Goal: Navigation & Orientation: Find specific page/section

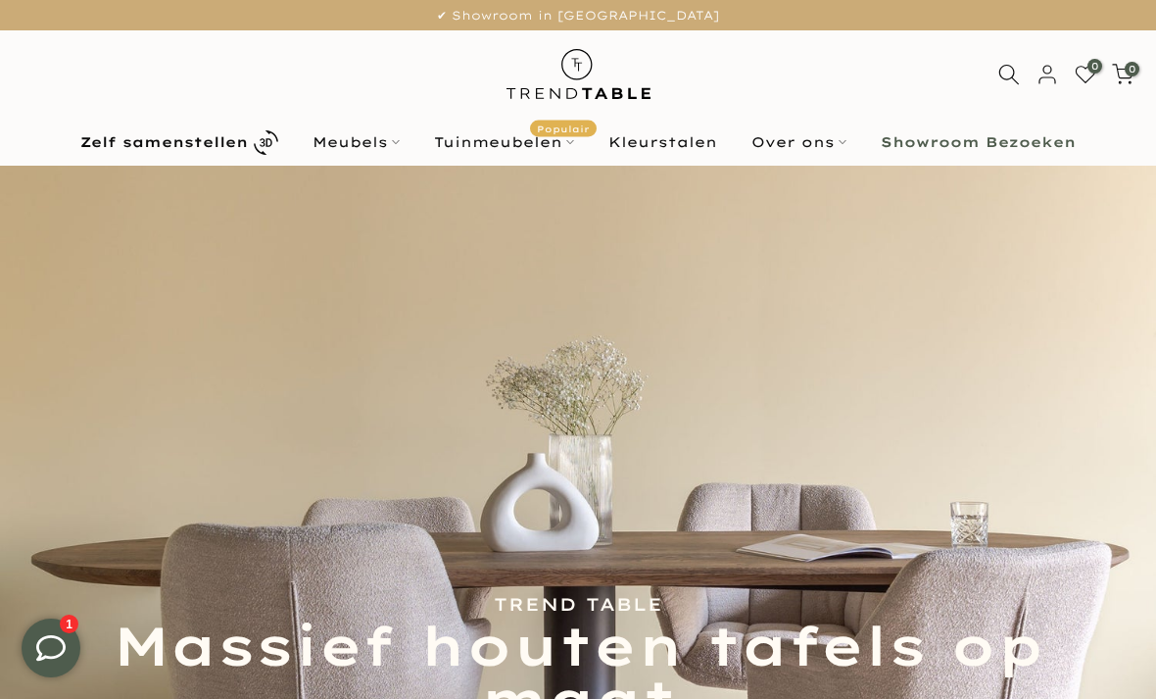
click at [792, 144] on link "Over ons" at bounding box center [799, 142] width 129 height 24
click at [802, 146] on link "Over ons" at bounding box center [799, 142] width 129 height 24
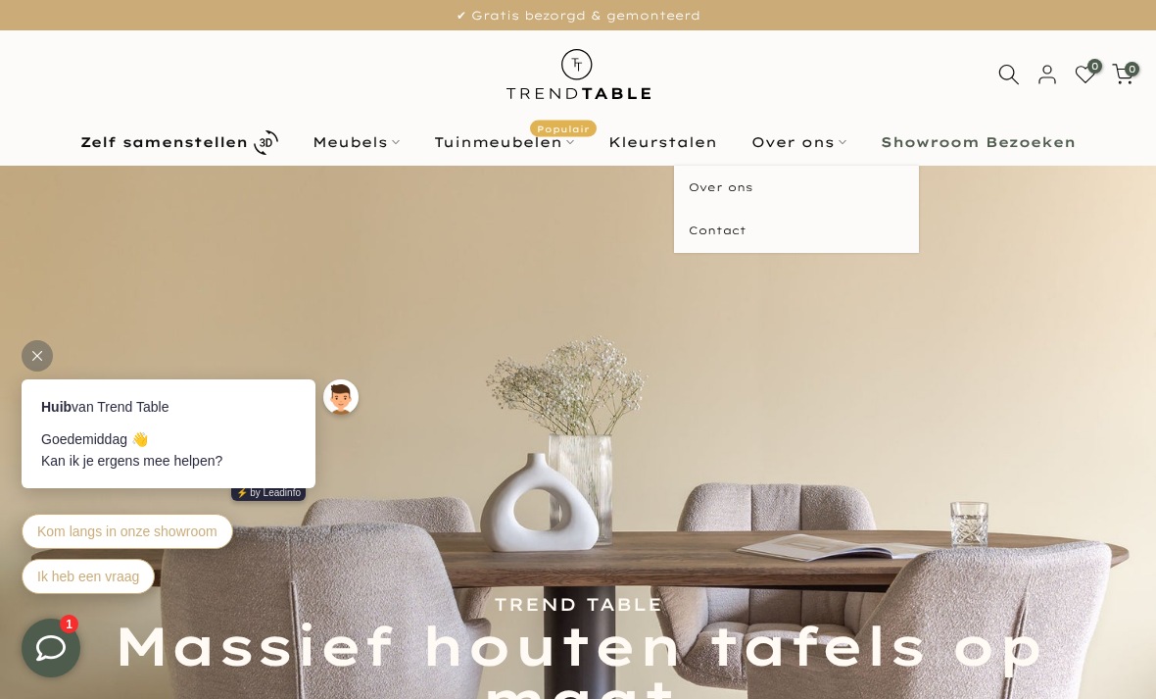
click at [720, 178] on link "Over ons" at bounding box center [796, 188] width 245 height 44
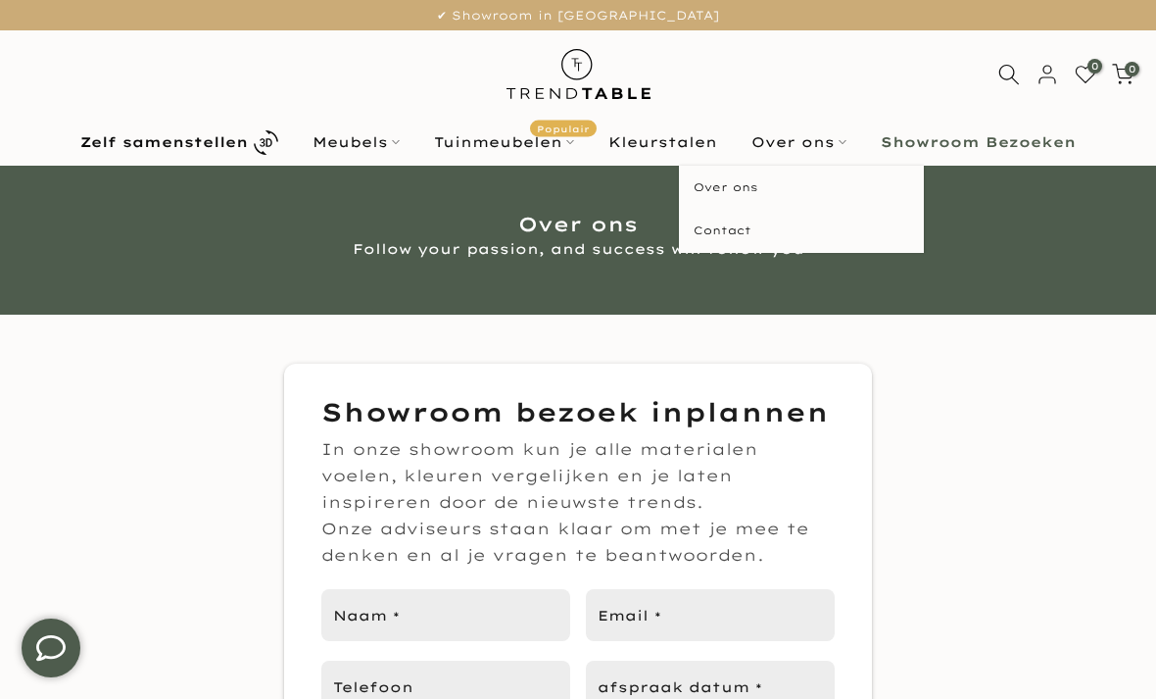
click at [813, 144] on link "Over ons" at bounding box center [799, 142] width 129 height 24
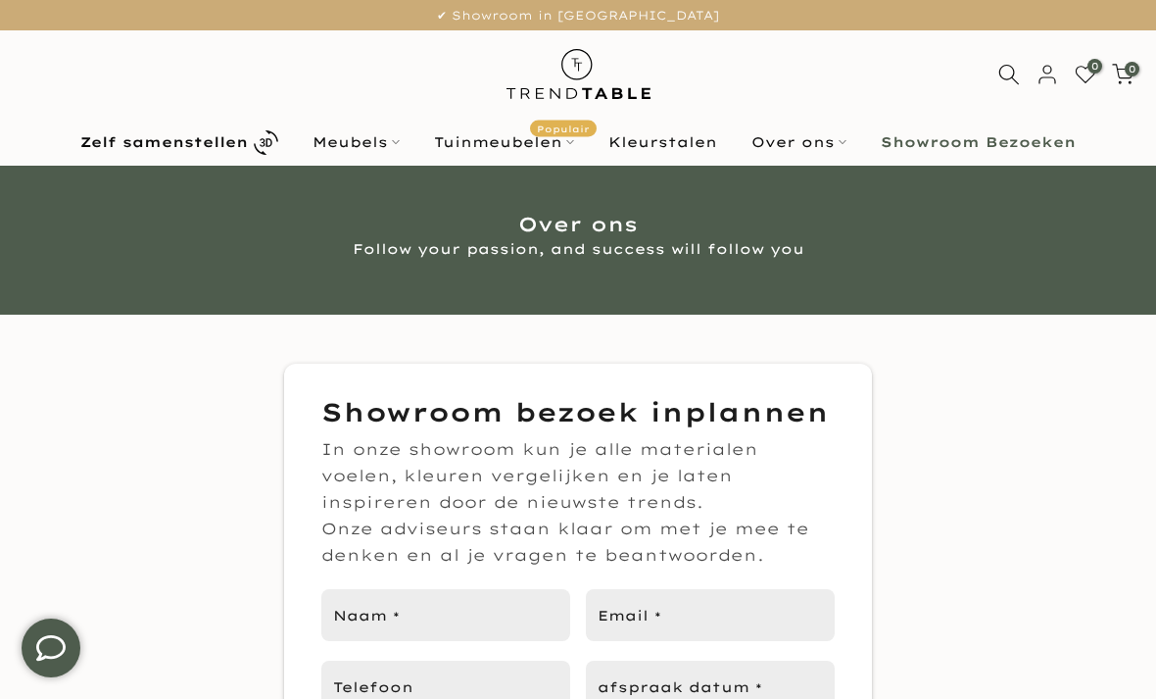
click at [791, 152] on link "Over ons" at bounding box center [799, 142] width 129 height 24
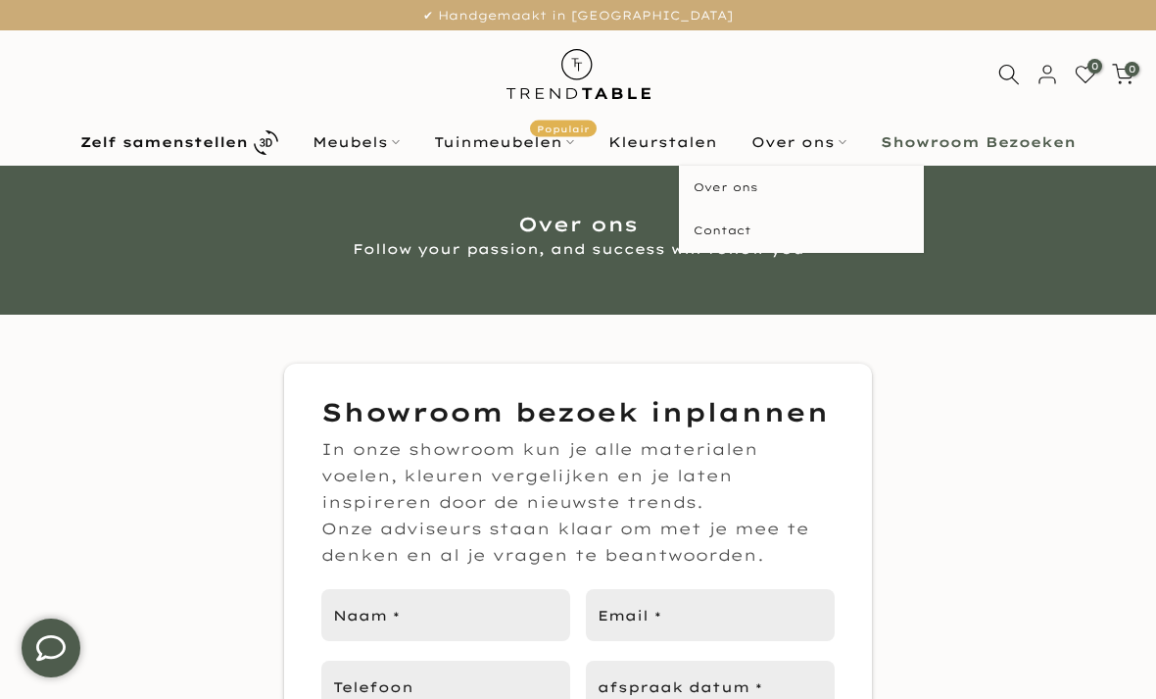
click at [736, 193] on link "Over ons" at bounding box center [801, 188] width 245 height 44
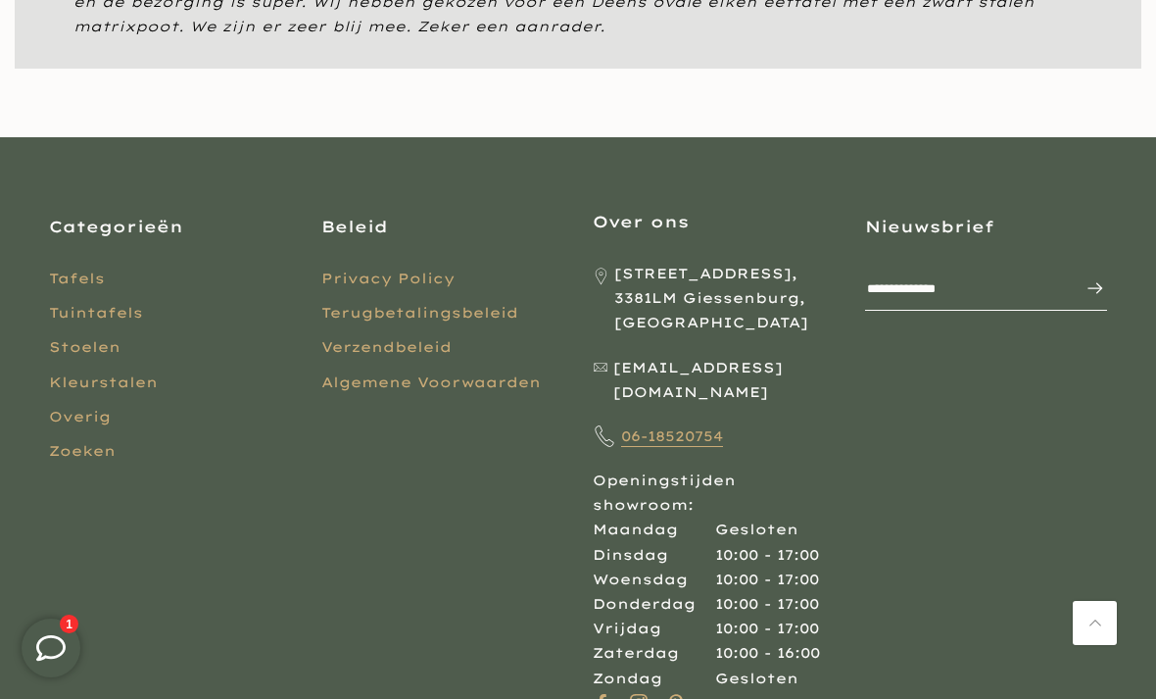
scroll to position [1960, 0]
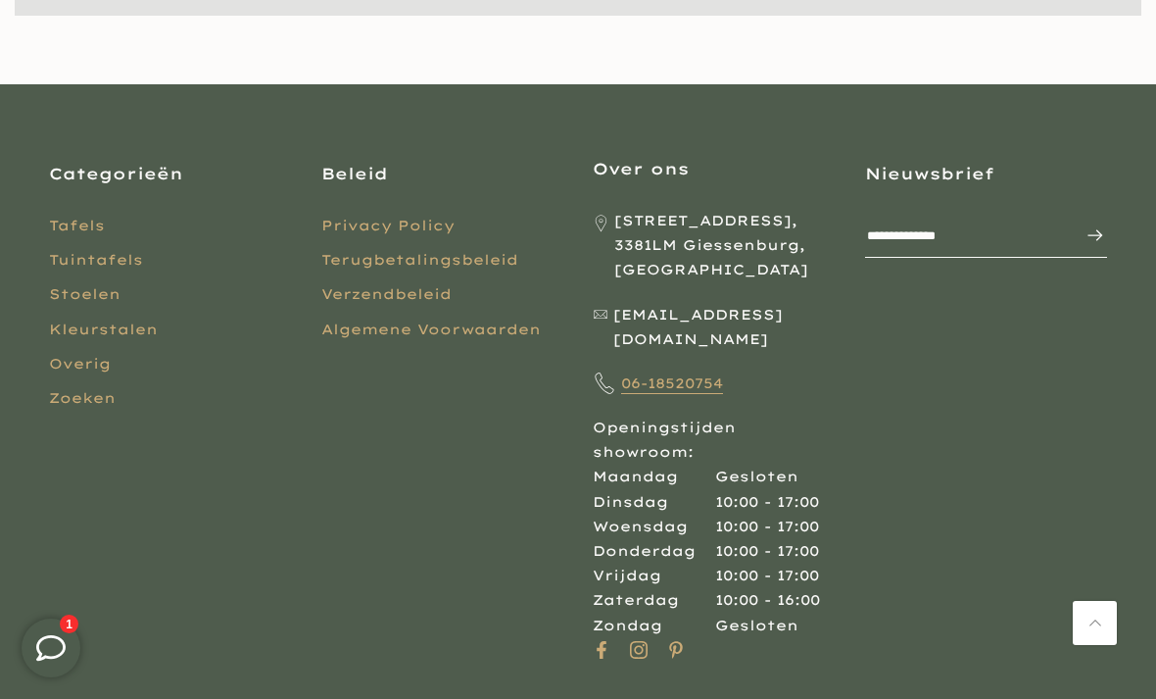
click at [111, 260] on link "Tuintafels" at bounding box center [96, 260] width 94 height 18
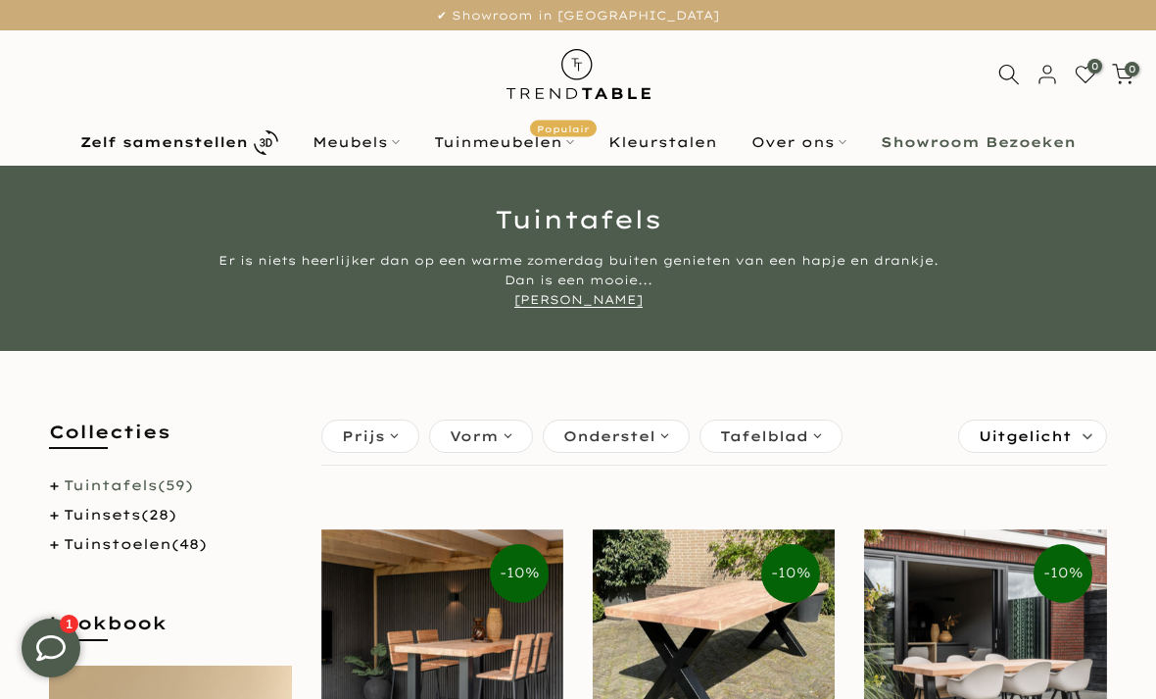
click at [960, 138] on b "Showroom Bezoeken" at bounding box center [978, 142] width 195 height 14
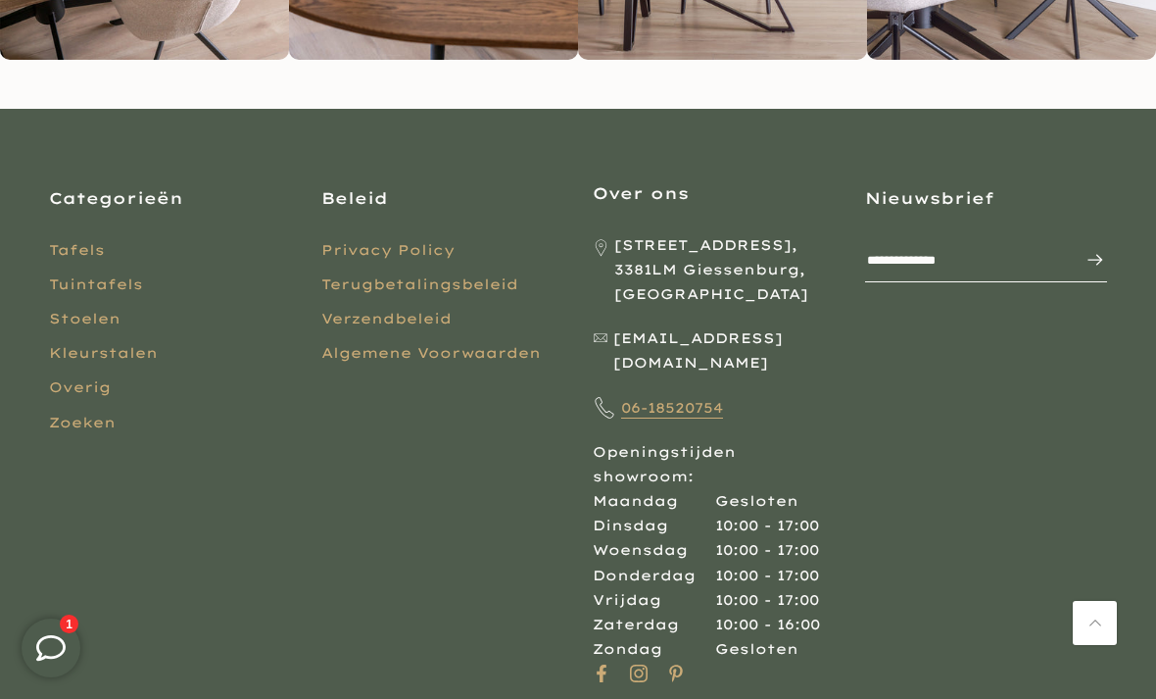
scroll to position [4858, 0]
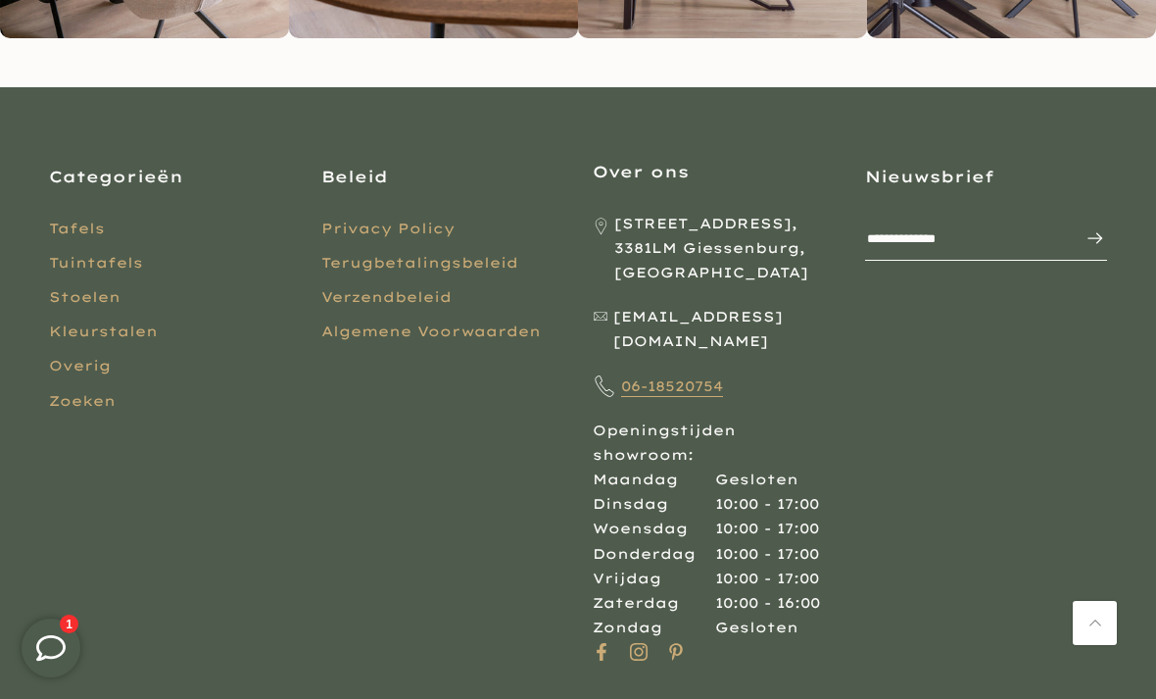
click at [607, 643] on icon at bounding box center [602, 652] width 18 height 18
